Goal: Task Accomplishment & Management: Manage account settings

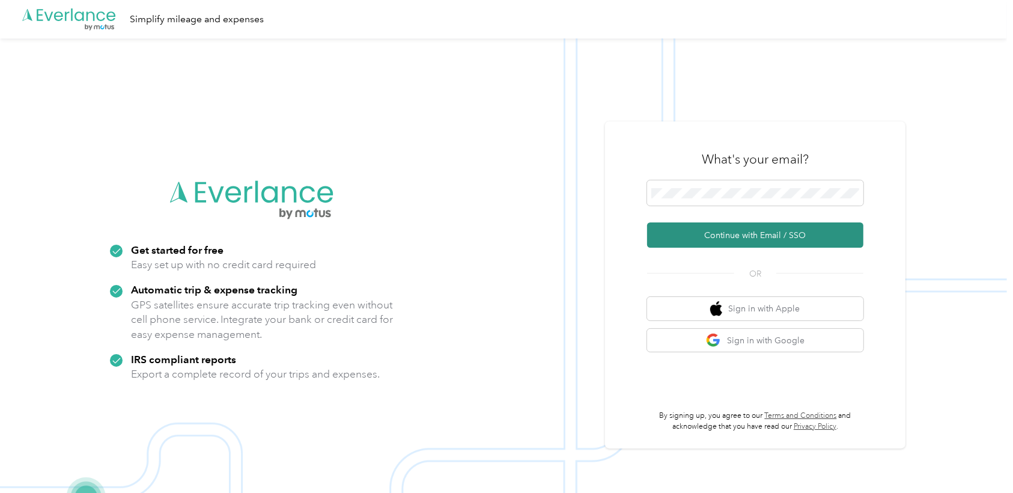
click at [734, 234] on button "Continue with Email / SSO" at bounding box center [755, 234] width 216 height 25
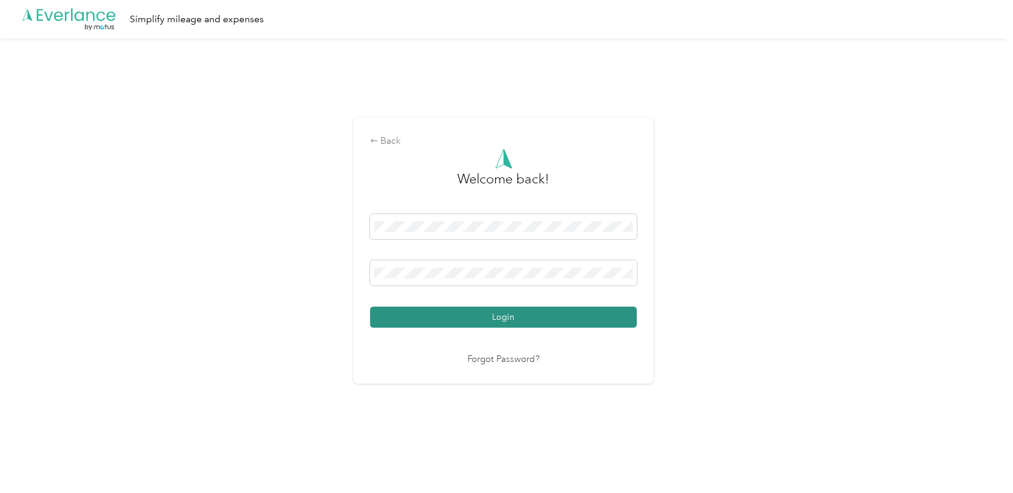
click at [500, 308] on button "Login" at bounding box center [503, 316] width 267 height 21
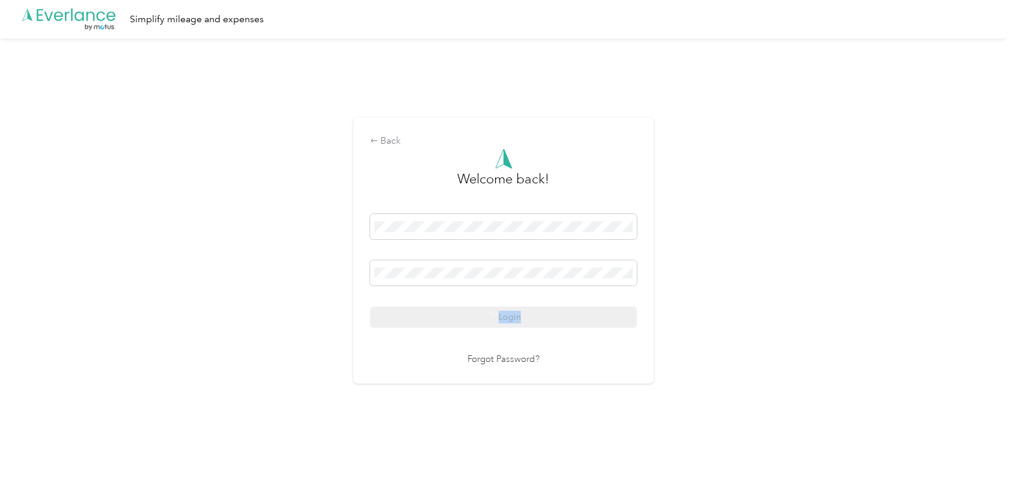
click at [500, 308] on div "Login" at bounding box center [503, 271] width 267 height 114
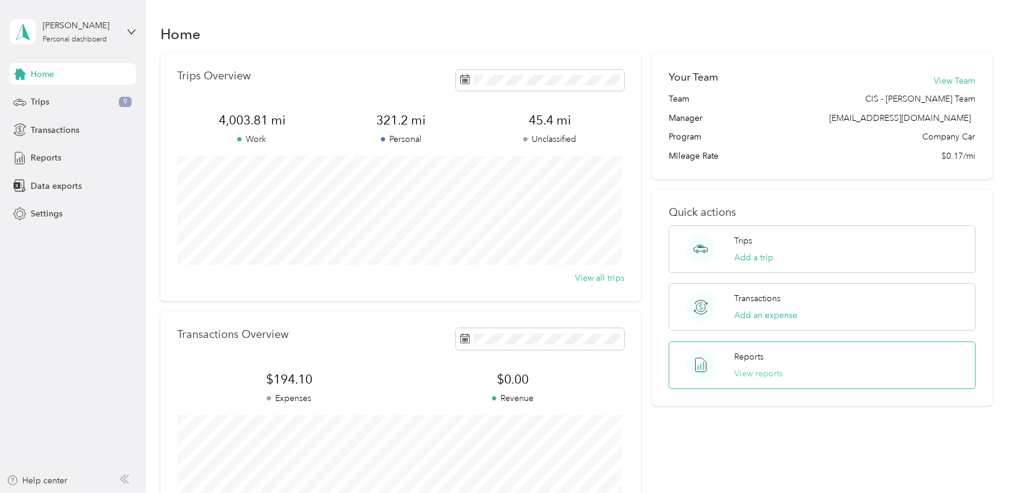
click at [764, 373] on button "View reports" at bounding box center [758, 373] width 49 height 13
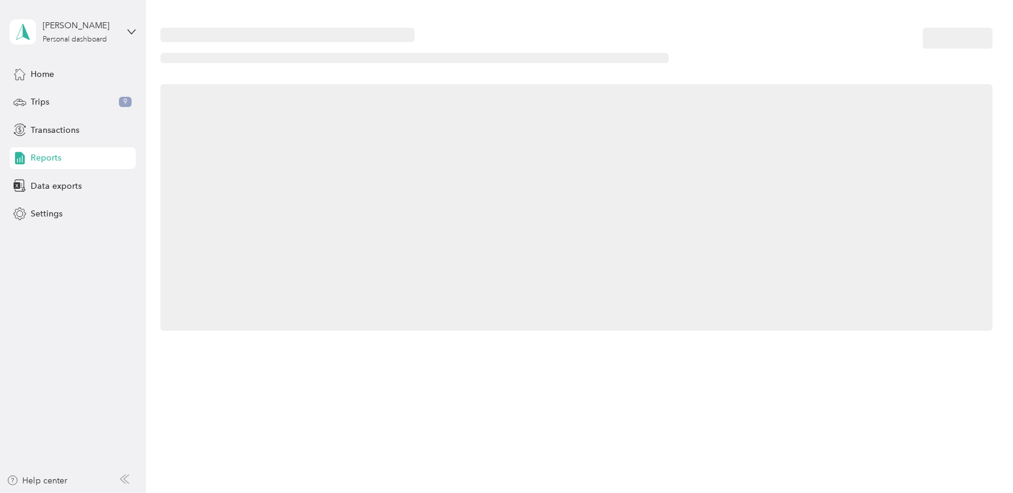
click at [764, 373] on div "Home Trips Overview 4,003.81 mi Work 321.2 mi Personal 45.4 mi Unclassified Vie…" at bounding box center [576, 246] width 861 height 493
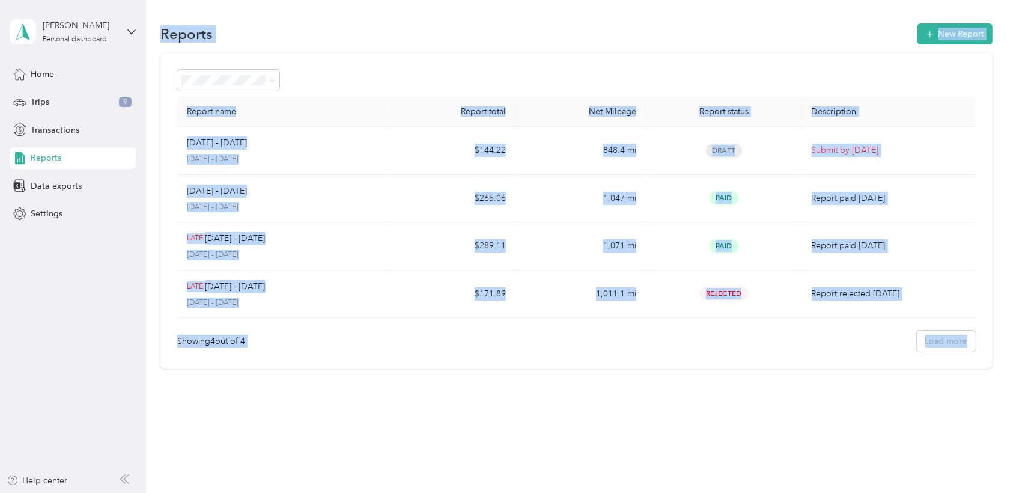
click at [400, 44] on div "Reports New Report" at bounding box center [576, 33] width 832 height 25
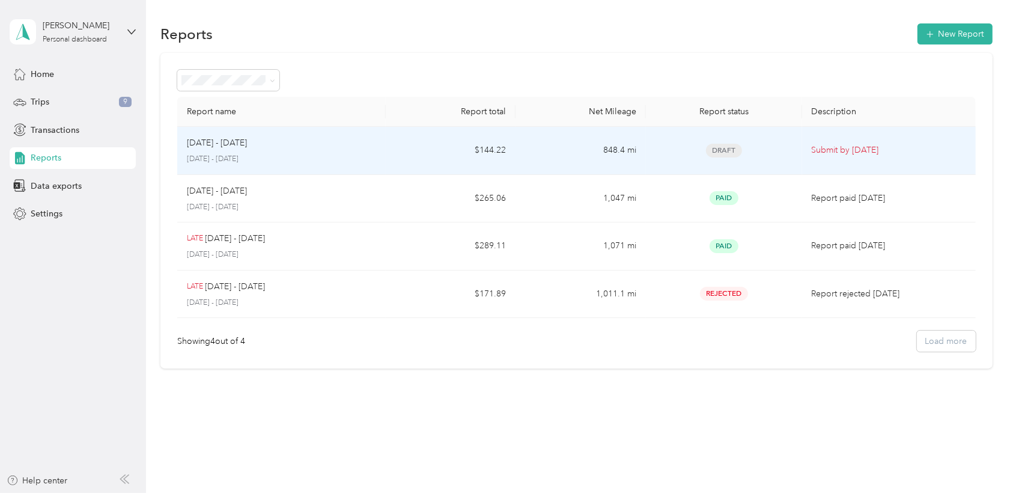
click at [254, 157] on p "[DATE] - [DATE]" at bounding box center [281, 159] width 189 height 11
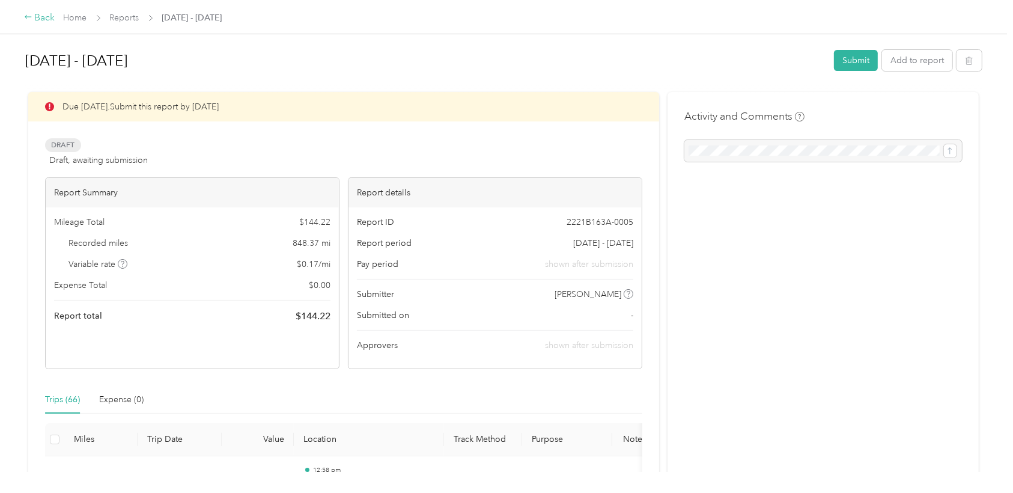
click at [44, 17] on div "Back" at bounding box center [39, 18] width 31 height 14
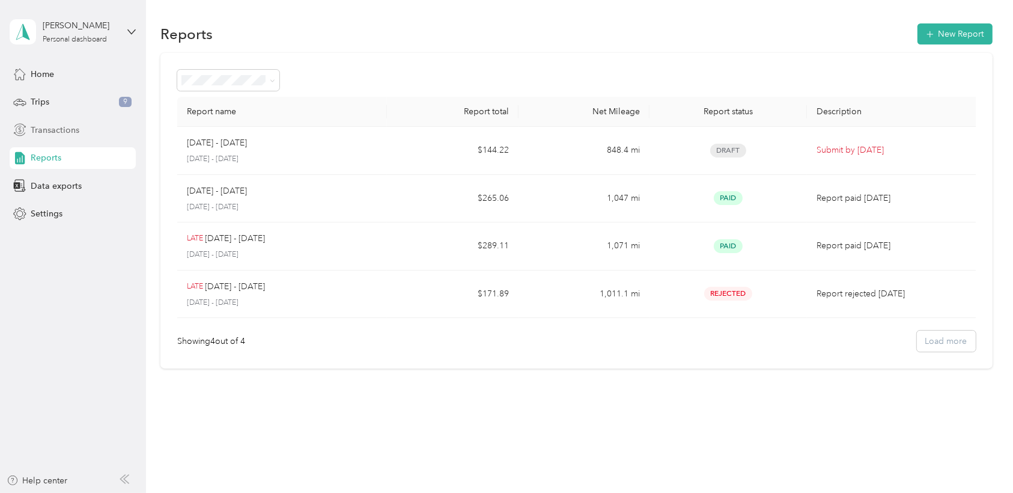
click at [49, 134] on span "Transactions" at bounding box center [55, 130] width 49 height 13
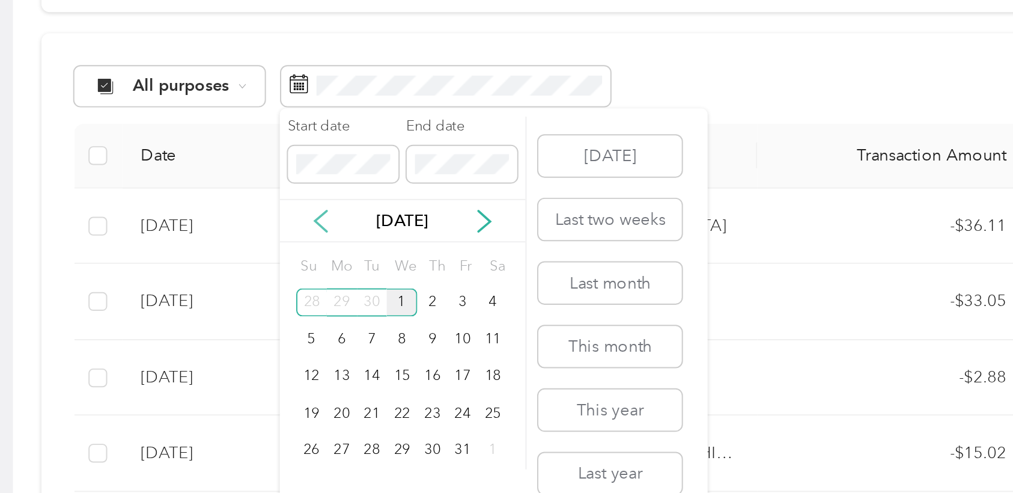
click at [299, 231] on icon at bounding box center [303, 229] width 12 height 12
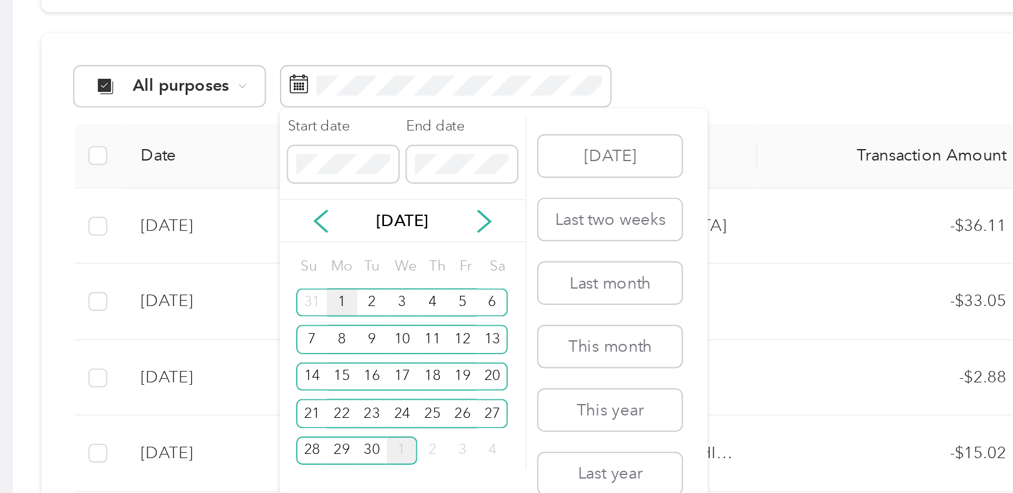
click at [317, 270] on div "1" at bounding box center [314, 270] width 16 height 15
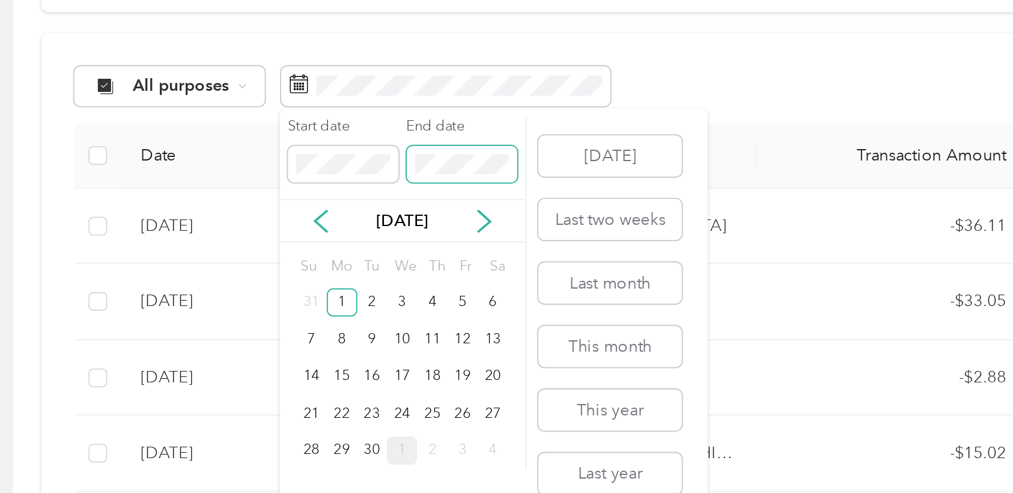
click at [369, 192] on span at bounding box center [375, 199] width 56 height 19
click at [330, 344] on div "30" at bounding box center [330, 346] width 16 height 15
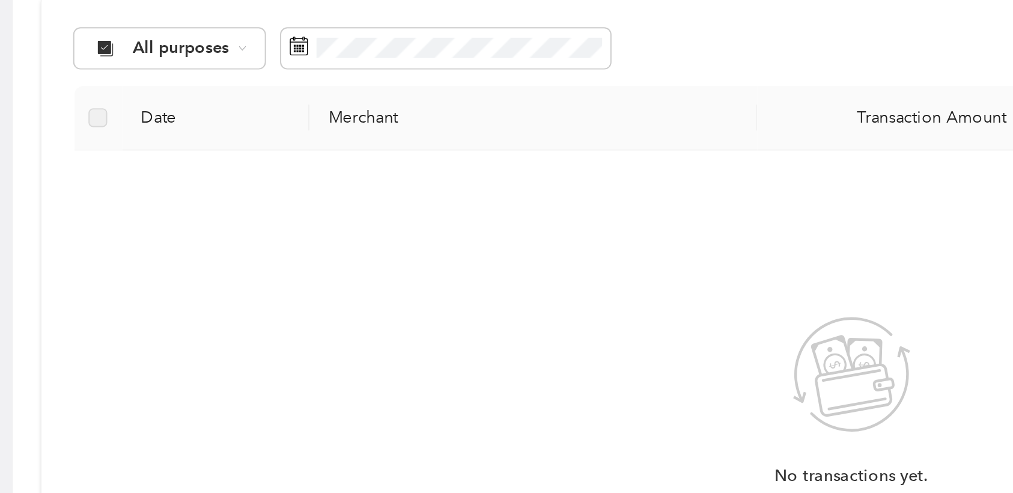
scroll to position [14, 0]
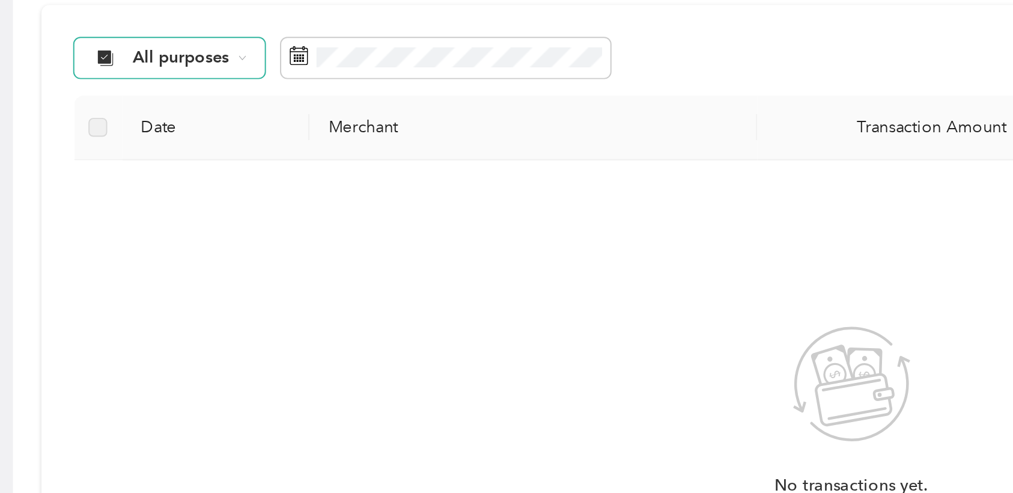
click at [271, 151] on div "All purposes" at bounding box center [225, 145] width 97 height 20
click at [228, 205] on span "Holstein Group" at bounding box center [237, 208] width 60 height 13
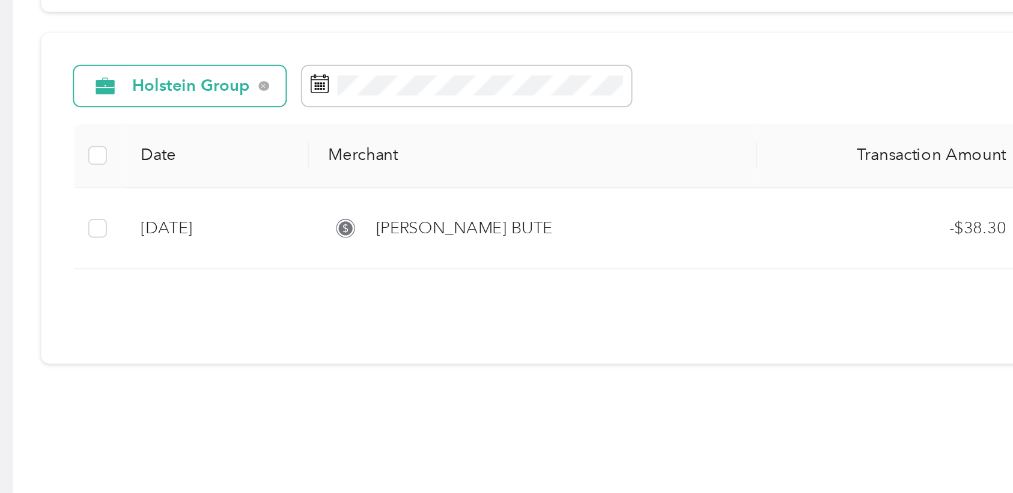
click at [259, 141] on div "Holstein Group Filters Export Date Merchant Transaction Amount Purpose Report […" at bounding box center [576, 217] width 832 height 169
click at [255, 161] on span "Holstein Group" at bounding box center [237, 160] width 61 height 8
click at [255, 222] on span "Holstein Group" at bounding box center [238, 220] width 62 height 13
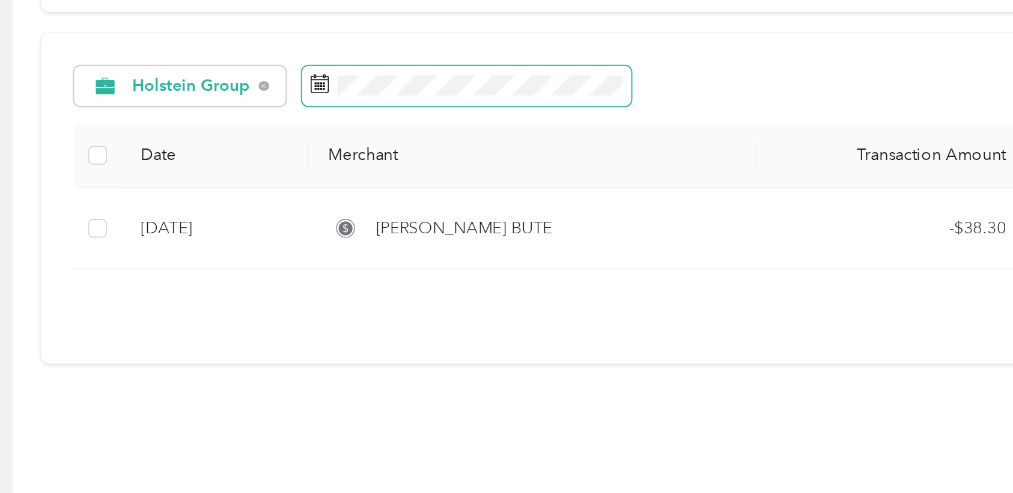
click at [348, 168] on span at bounding box center [378, 160] width 168 height 20
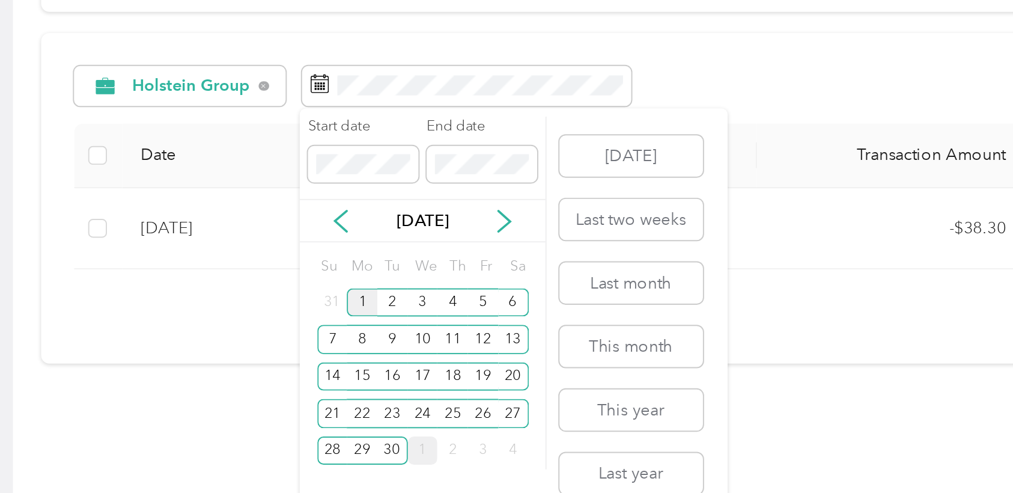
click at [326, 270] on div "1" at bounding box center [325, 270] width 16 height 15
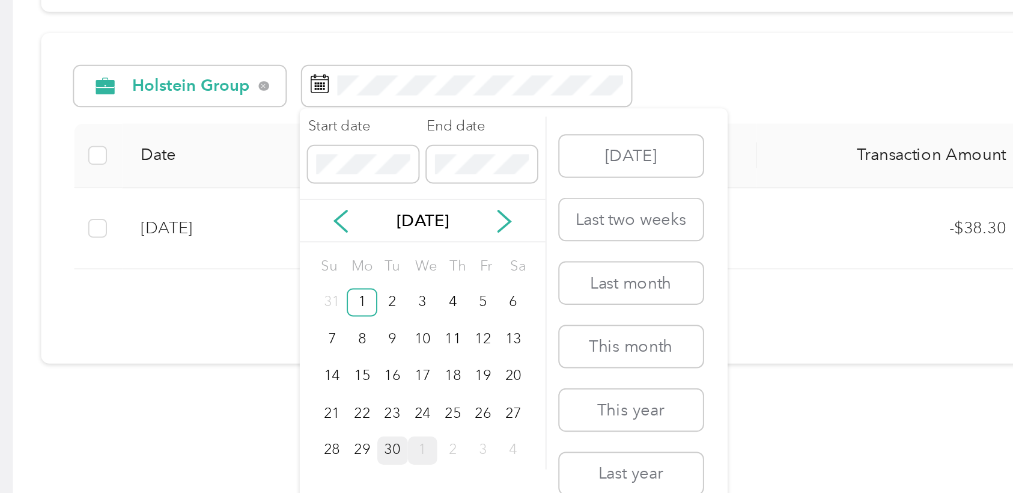
click at [340, 343] on div "30" at bounding box center [340, 346] width 16 height 15
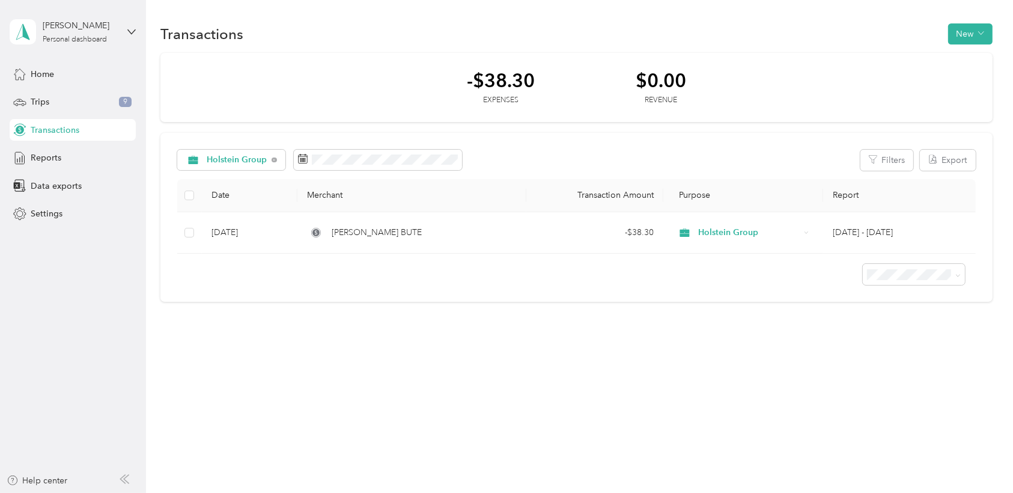
click at [46, 124] on span "Transactions" at bounding box center [55, 130] width 49 height 13
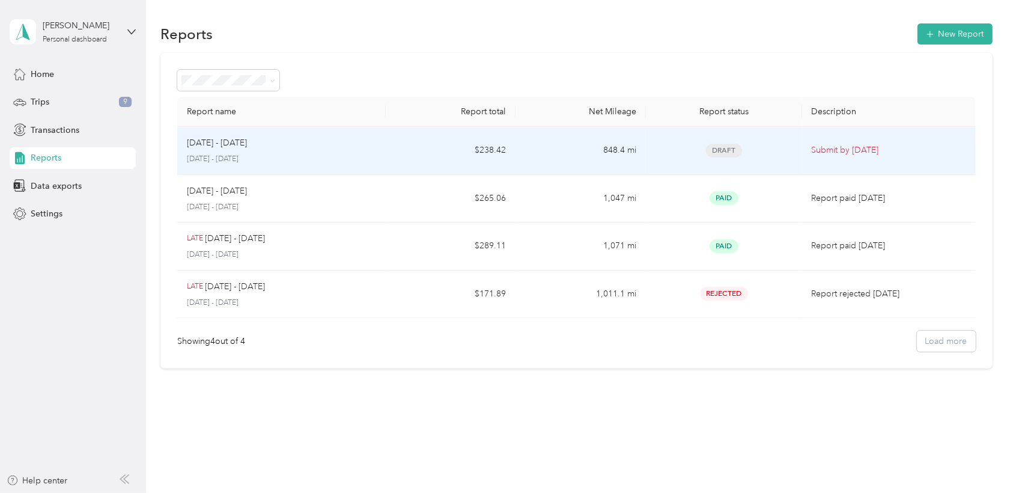
click at [245, 137] on p "[DATE] - [DATE]" at bounding box center [217, 142] width 60 height 13
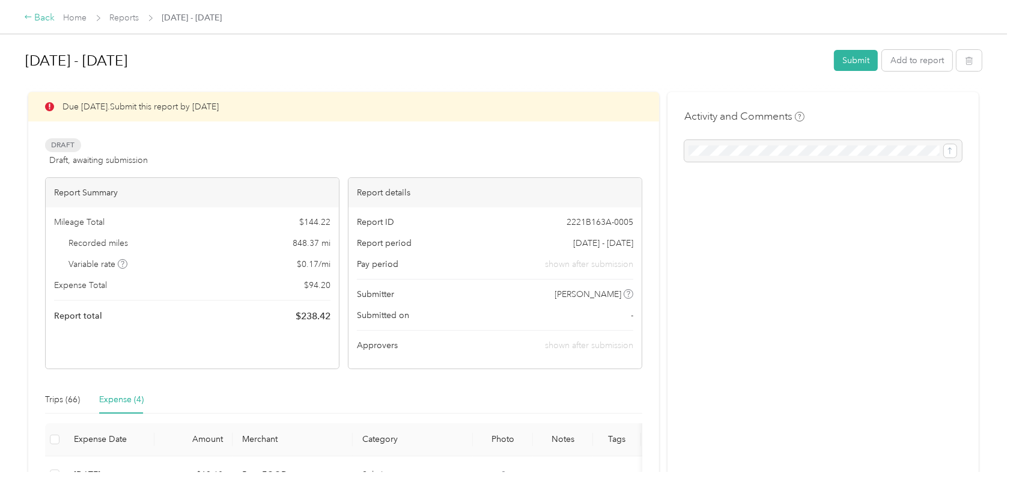
click at [51, 20] on div "Back" at bounding box center [39, 18] width 31 height 14
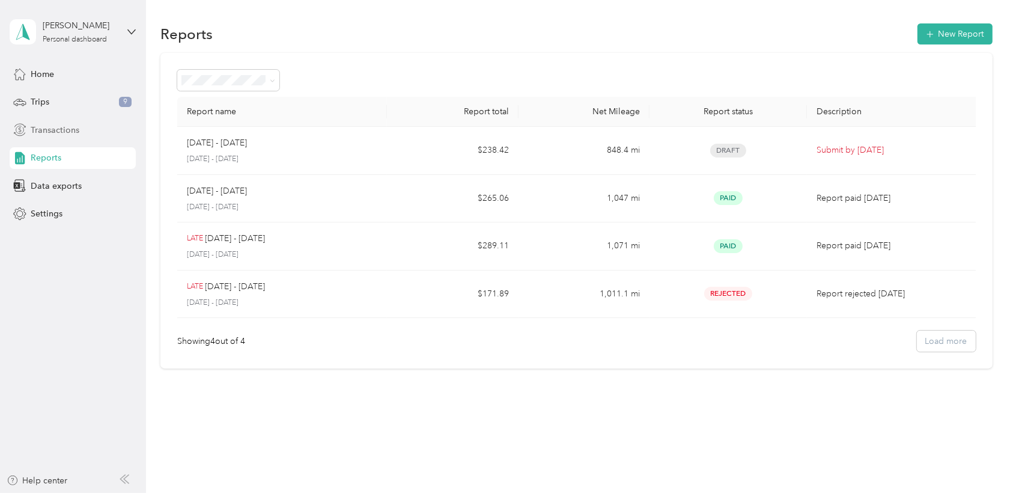
click at [44, 125] on span "Transactions" at bounding box center [55, 130] width 49 height 13
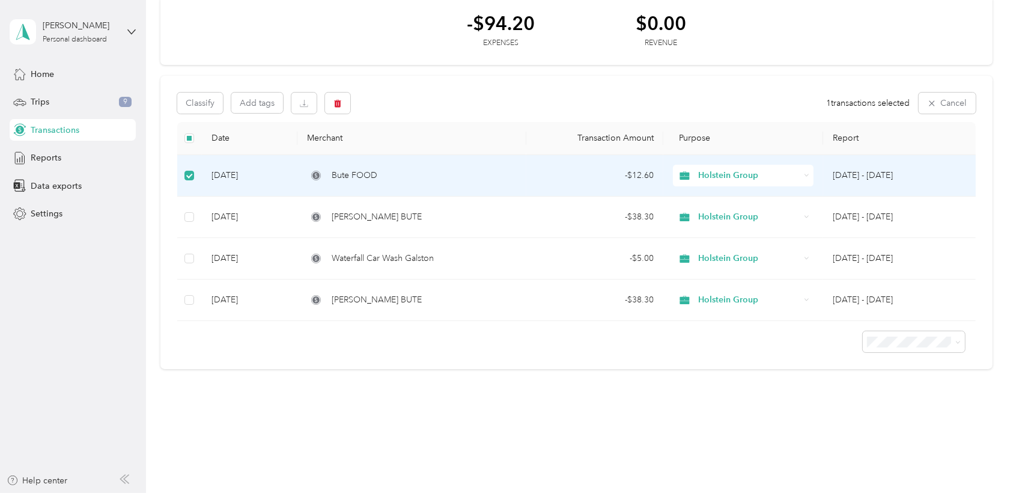
scroll to position [56, 0]
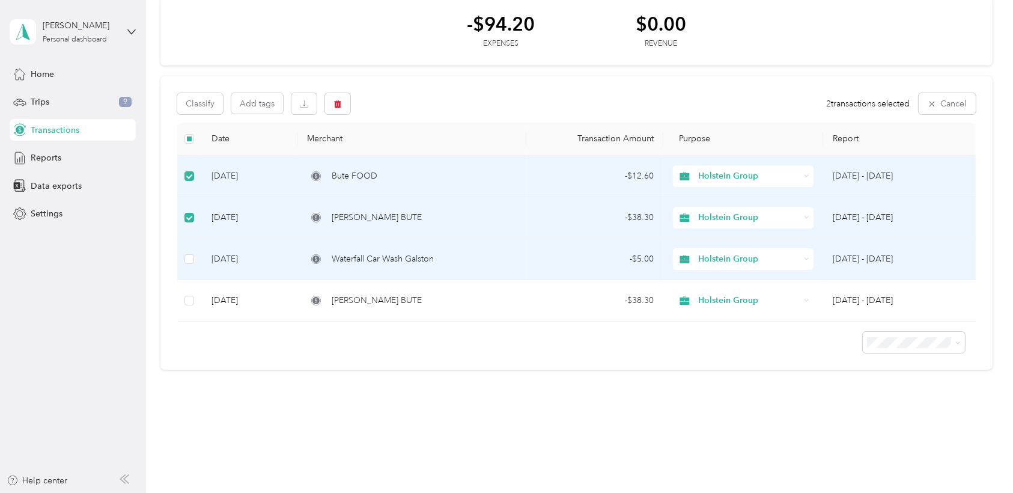
click at [183, 242] on td at bounding box center [189, 259] width 25 height 41
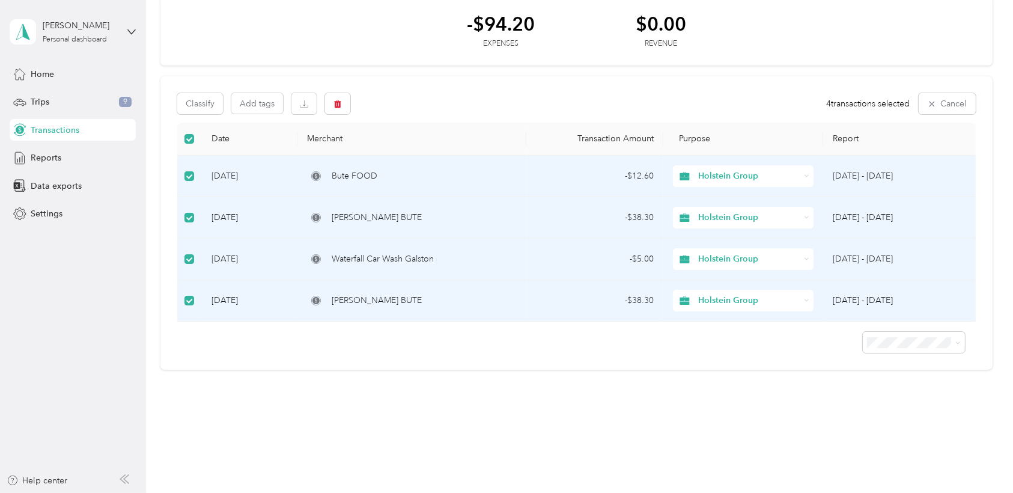
click at [281, 375] on div "Transactions New -$94.20 Expenses $0.00 Revenue Classify Add tags 4 transaction…" at bounding box center [576, 189] width 861 height 491
click at [392, 47] on div "-$94.20 Expenses $0.00 Revenue" at bounding box center [576, 31] width 832 height 70
click at [429, 111] on div "Classify Add tags 4 transactions selected Cancel" at bounding box center [576, 103] width 798 height 21
click at [45, 105] on span "Trips" at bounding box center [40, 102] width 19 height 13
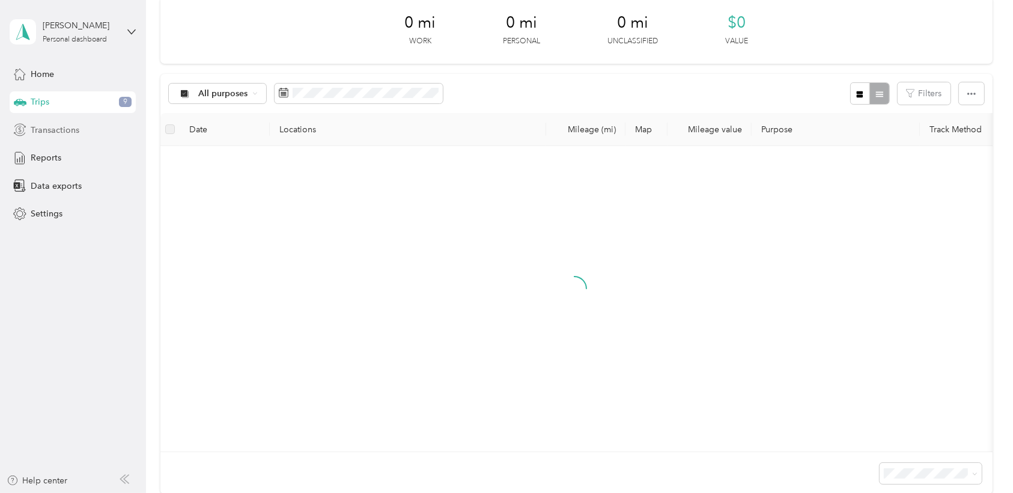
click at [45, 124] on span "Transactions" at bounding box center [55, 130] width 49 height 13
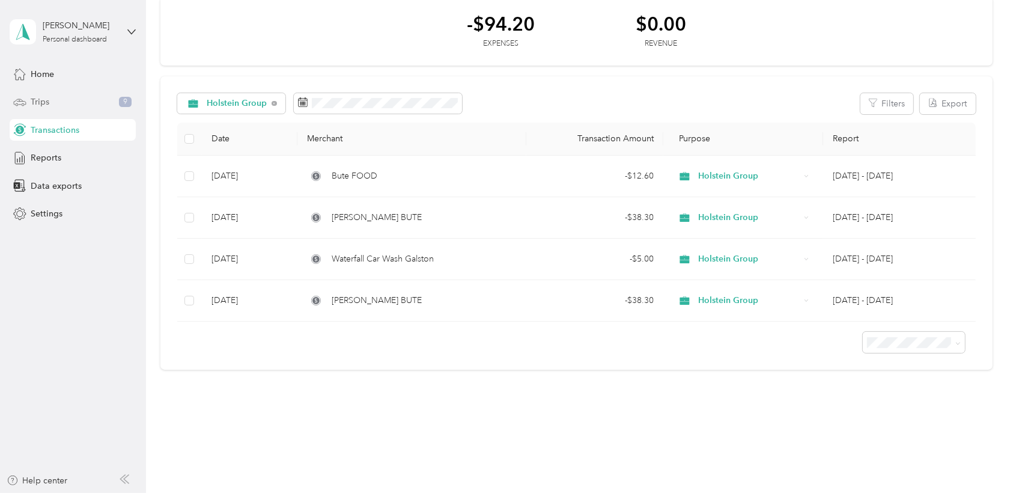
click at [50, 109] on div "Trips 9" at bounding box center [73, 102] width 126 height 22
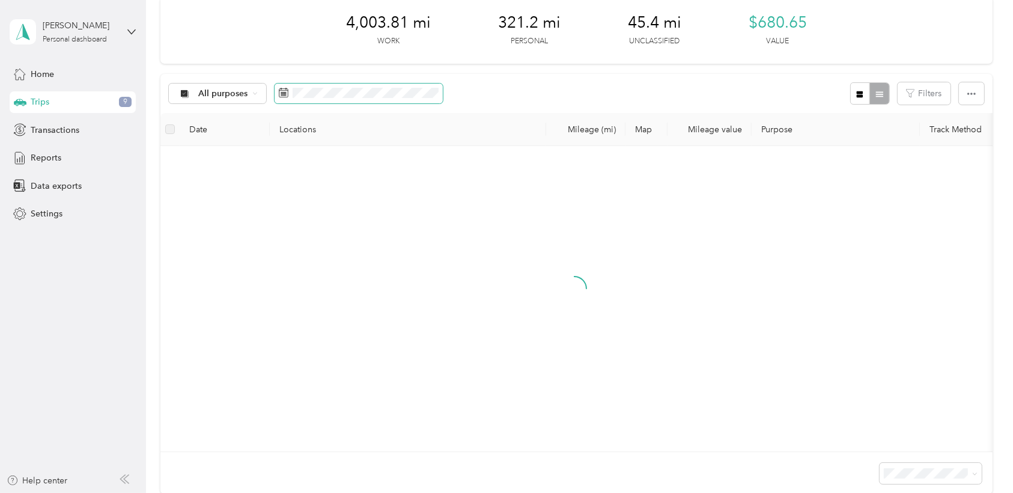
click at [321, 103] on span at bounding box center [359, 94] width 168 height 20
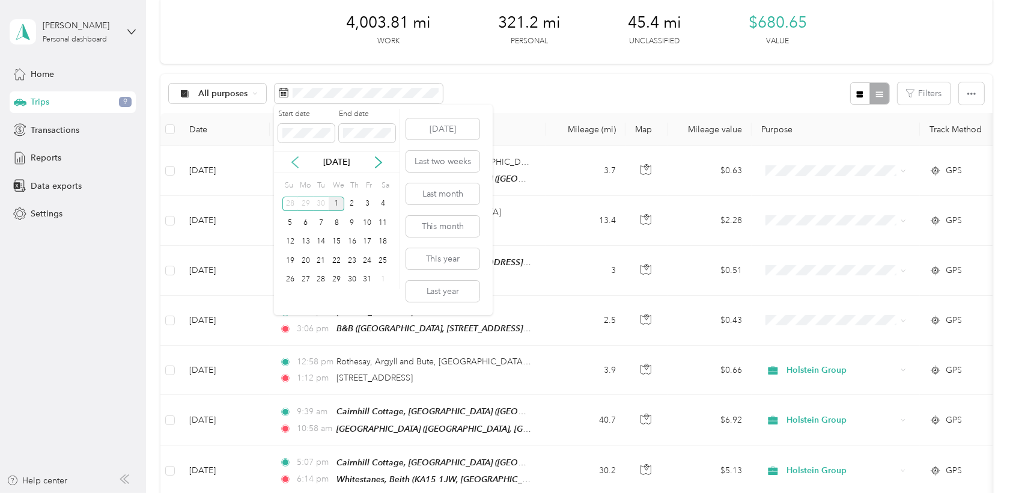
click at [292, 167] on icon at bounding box center [295, 162] width 12 height 12
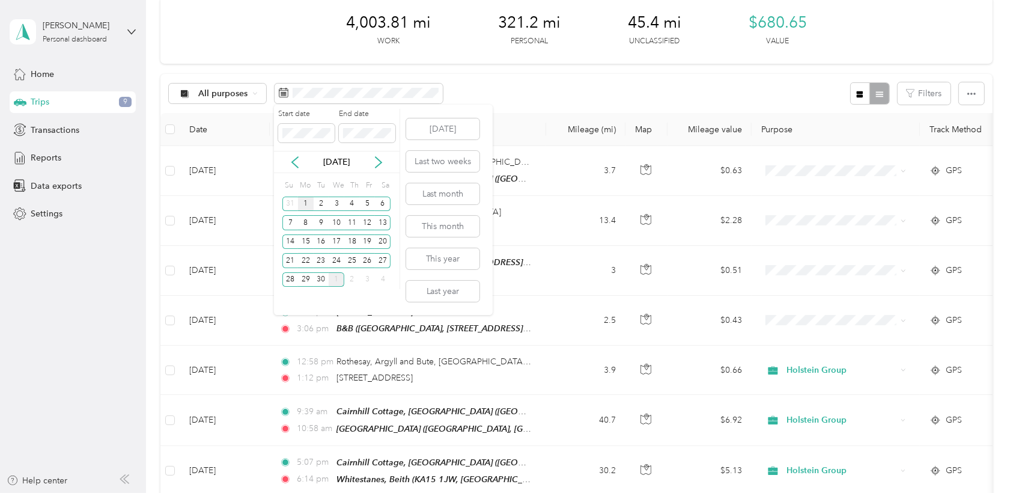
click at [303, 204] on div "1" at bounding box center [306, 203] width 16 height 15
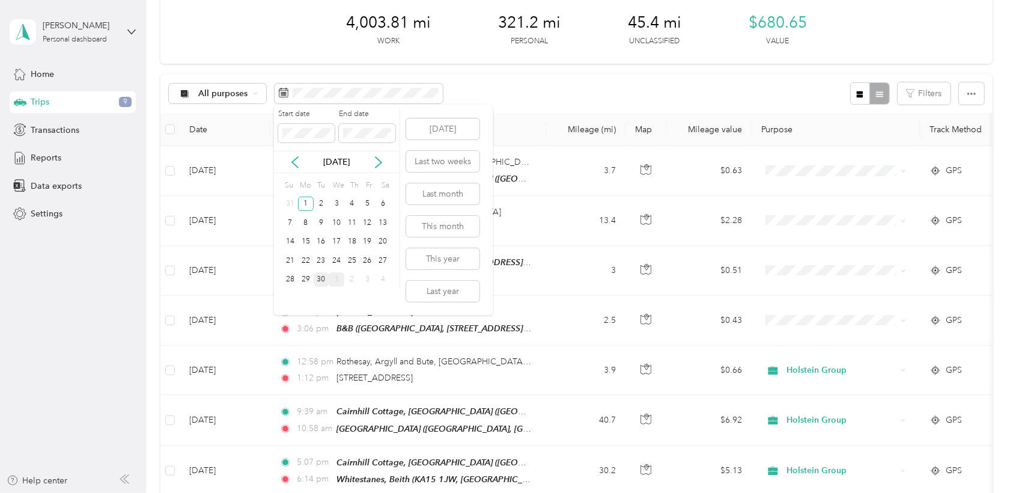
click at [324, 281] on div "30" at bounding box center [322, 279] width 16 height 15
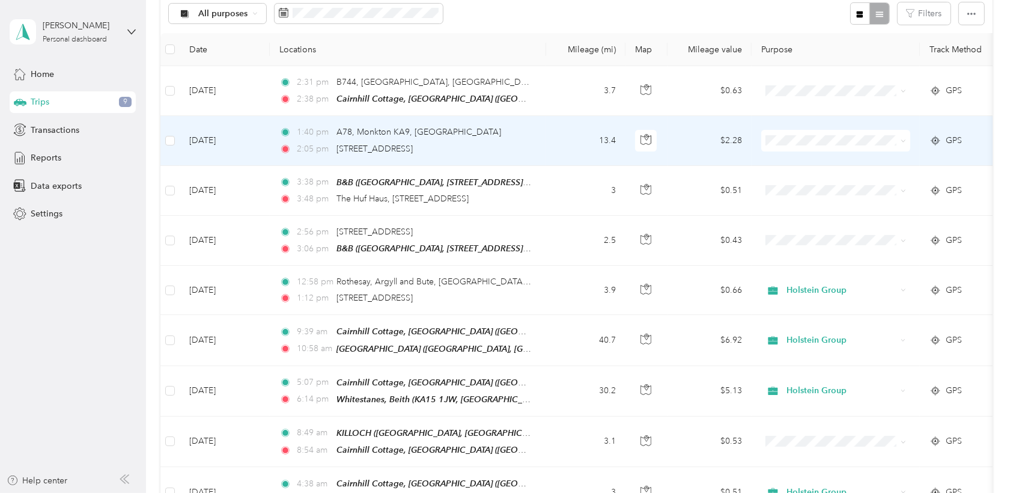
scroll to position [128, 0]
